Goal: Information Seeking & Learning: Learn about a topic

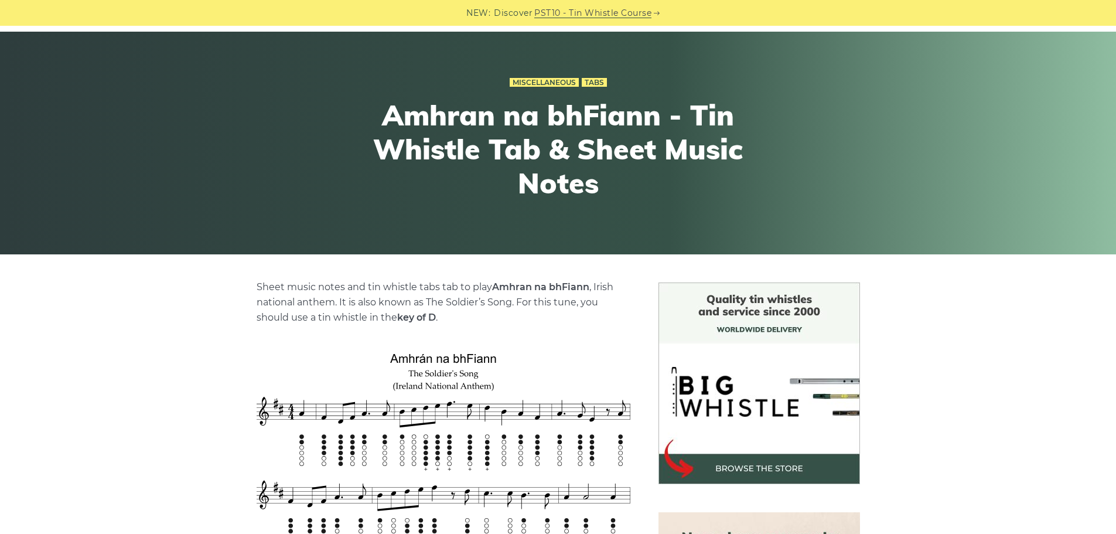
scroll to position [234, 0]
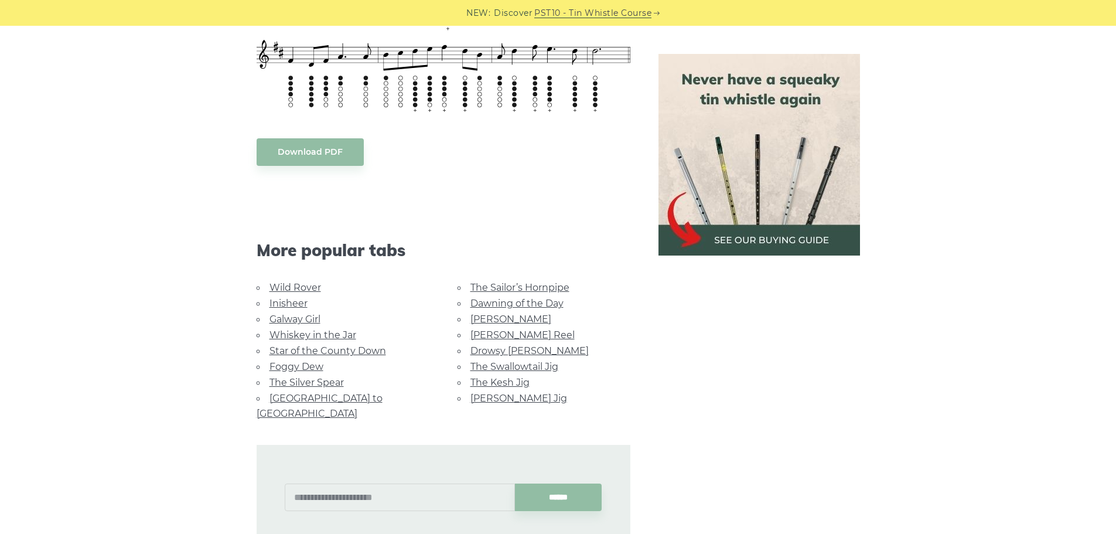
scroll to position [1171, 0]
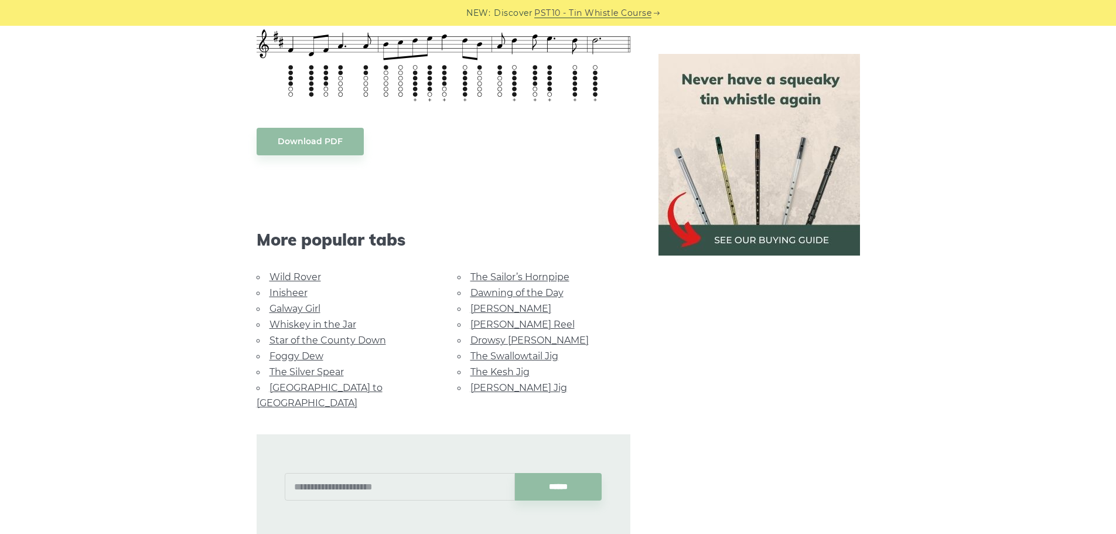
click at [361, 340] on link "Star of the County Down" at bounding box center [327, 339] width 117 height 11
click at [514, 292] on link "Dawning of the Day" at bounding box center [516, 292] width 93 height 11
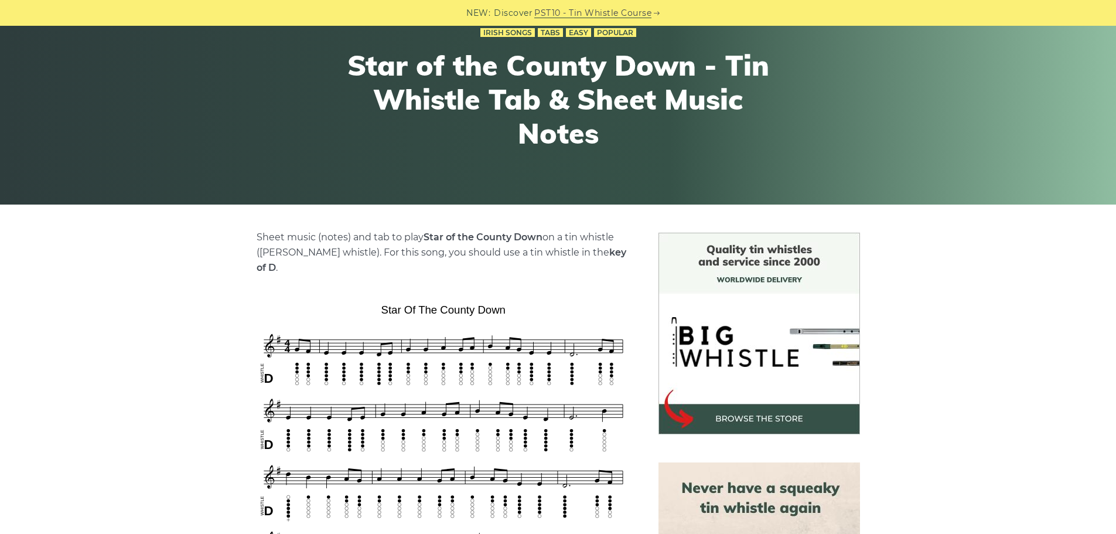
scroll to position [234, 0]
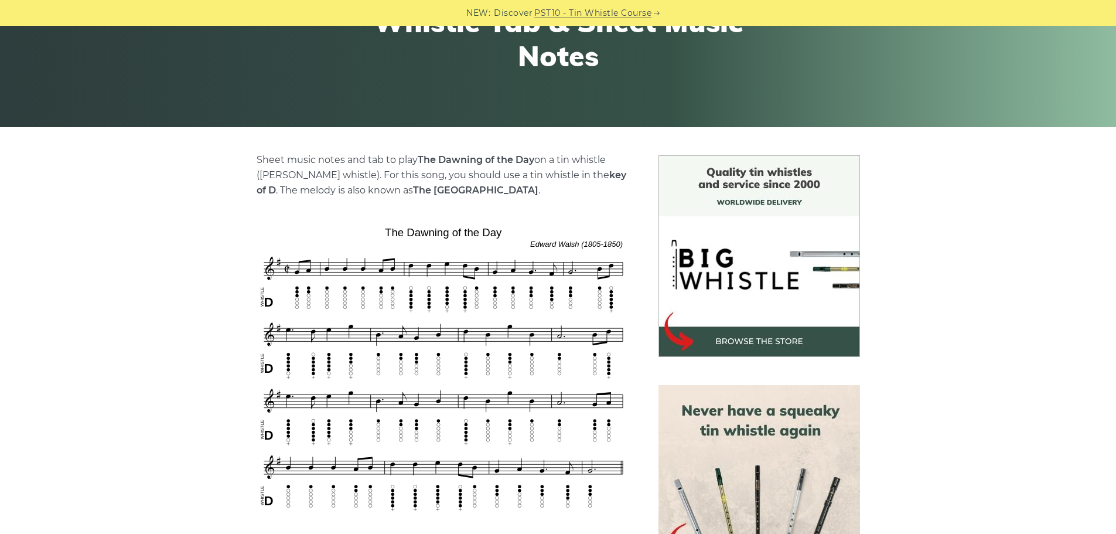
scroll to position [234, 0]
